Goal: Register for event/course

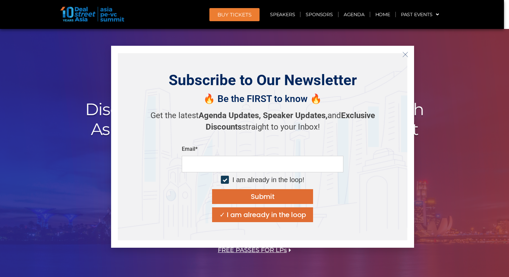
click at [406, 57] on icon "Close" at bounding box center [406, 55] width 6 height 6
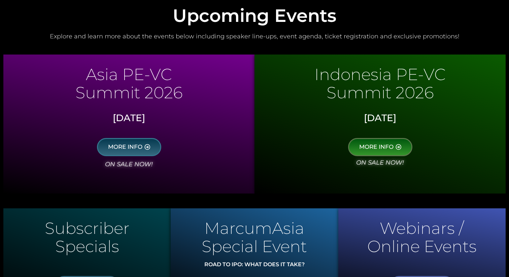
scroll to position [321, 0]
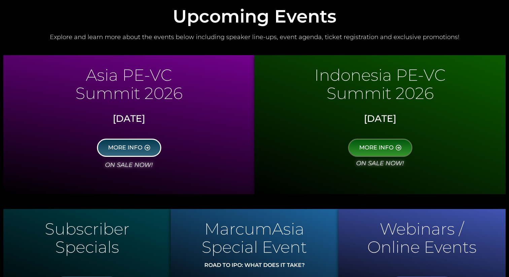
click at [124, 148] on span "MORE INFO" at bounding box center [125, 148] width 34 height 6
click at [120, 148] on span "MORE INFO" at bounding box center [125, 148] width 34 height 6
